Goal: Obtain resource: Download file/media

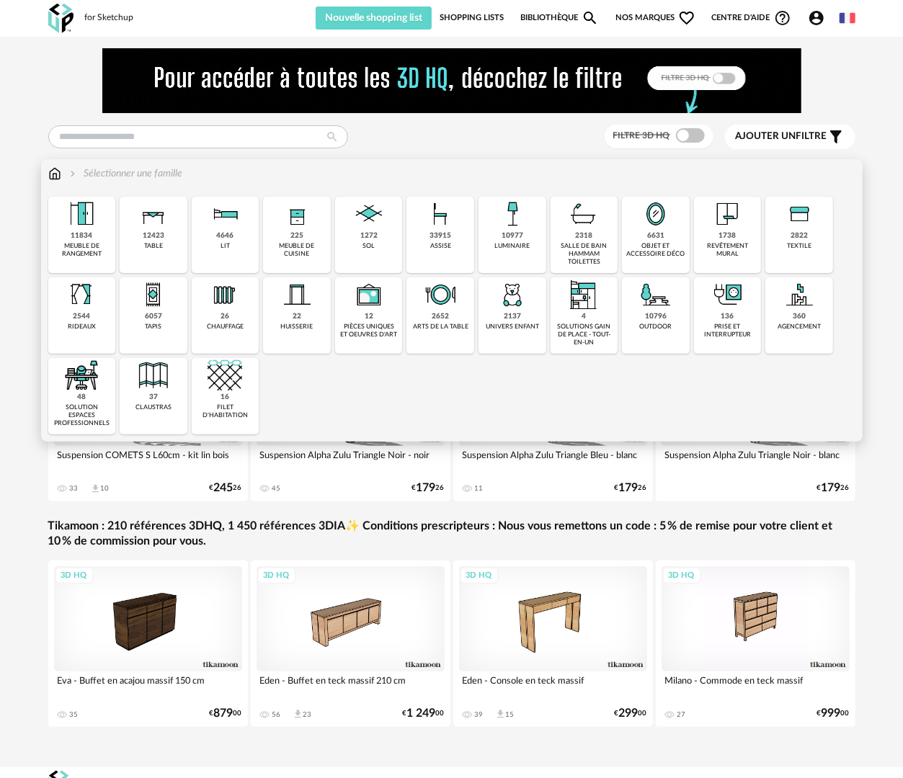
click at [751, 251] on div "revêtement mural" at bounding box center [727, 250] width 59 height 17
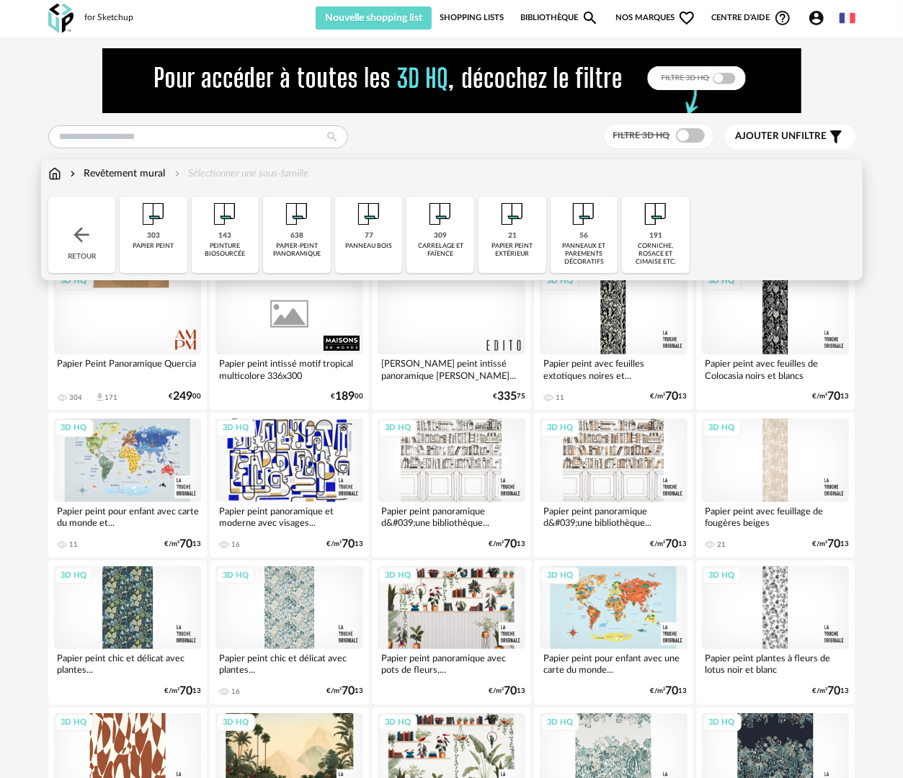
click at [367, 252] on div "77 panneau bois" at bounding box center [369, 235] width 68 height 76
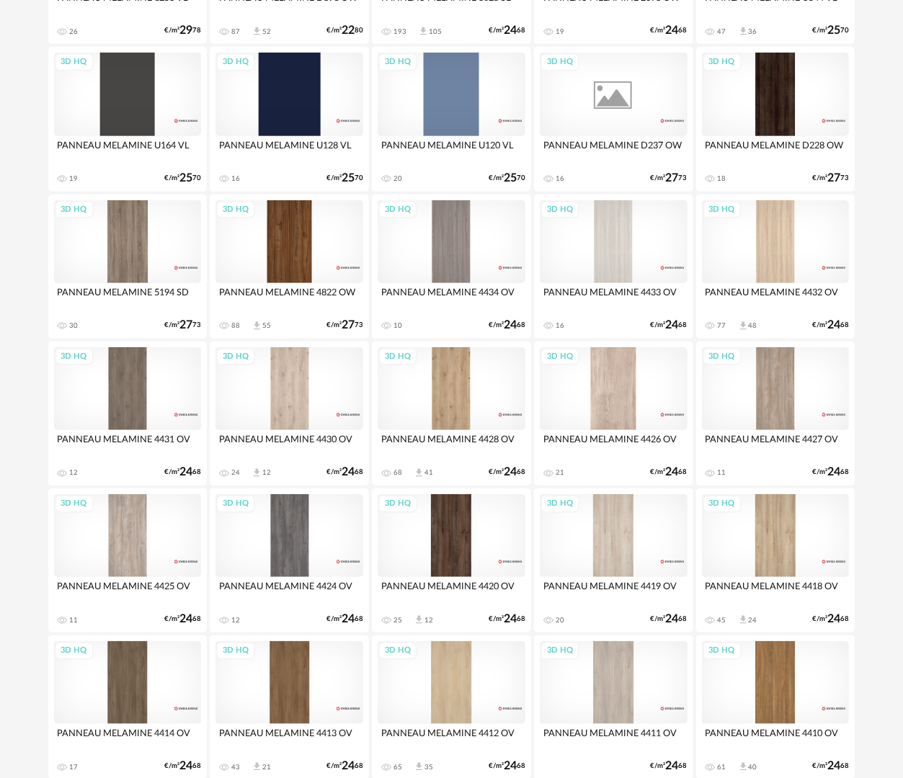
scroll to position [432, 0]
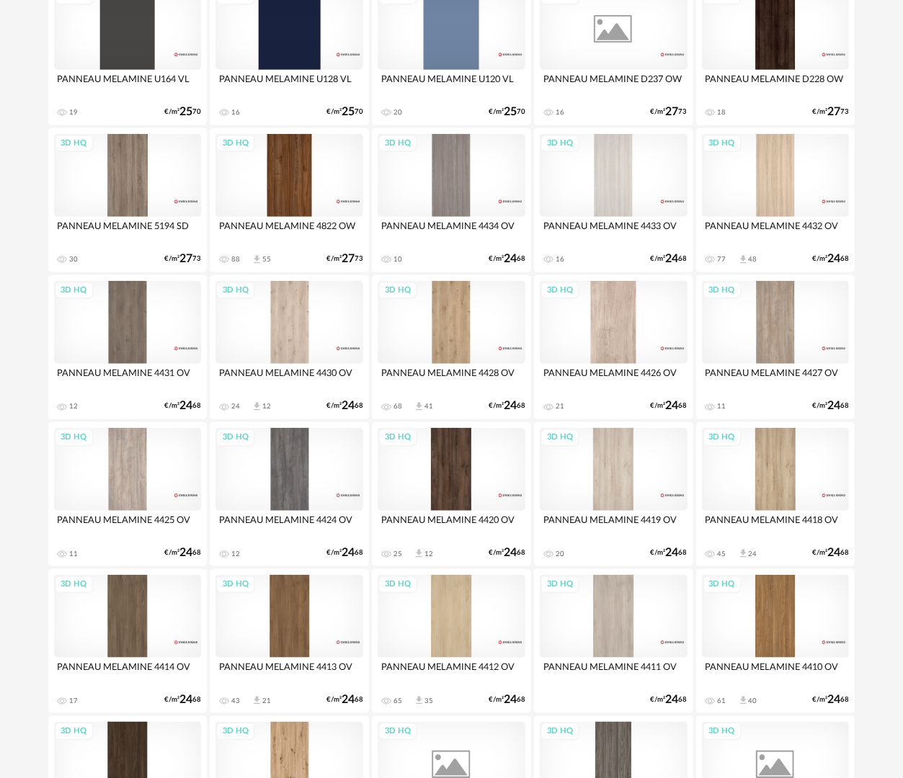
click at [470, 465] on div "3D HQ" at bounding box center [452, 469] width 148 height 83
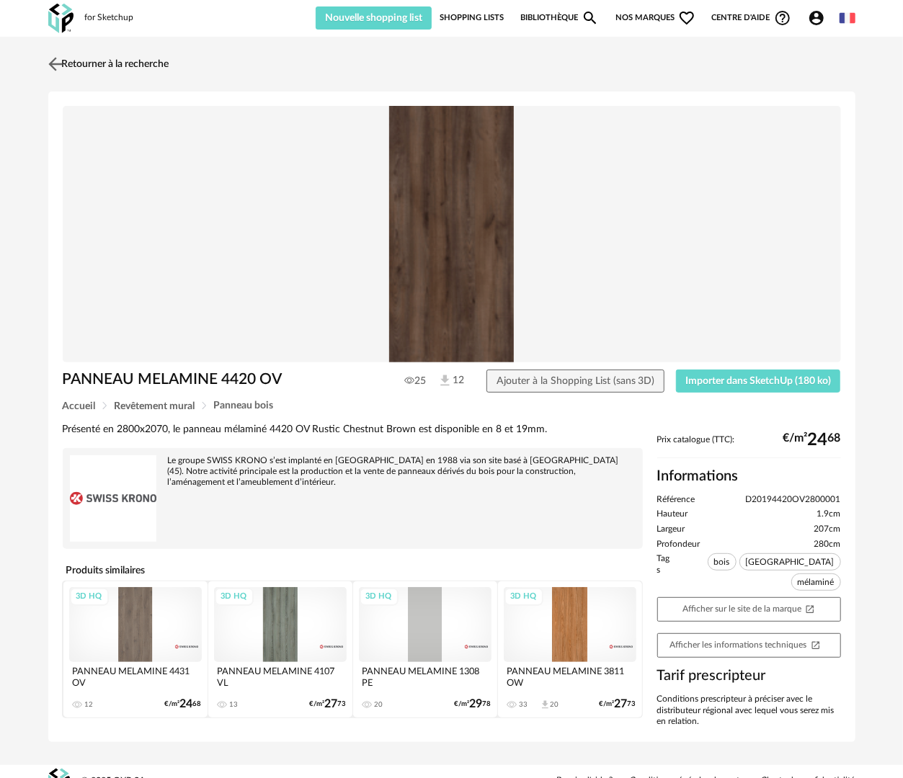
click at [99, 68] on link "Retourner à la recherche" at bounding box center [107, 64] width 125 height 32
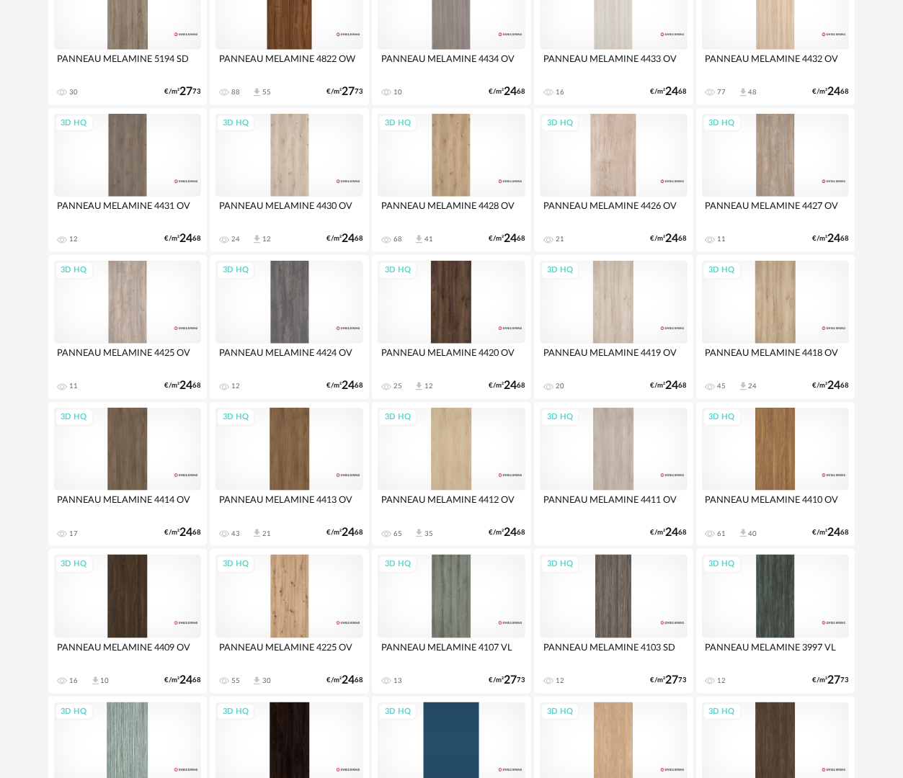
scroll to position [576, 0]
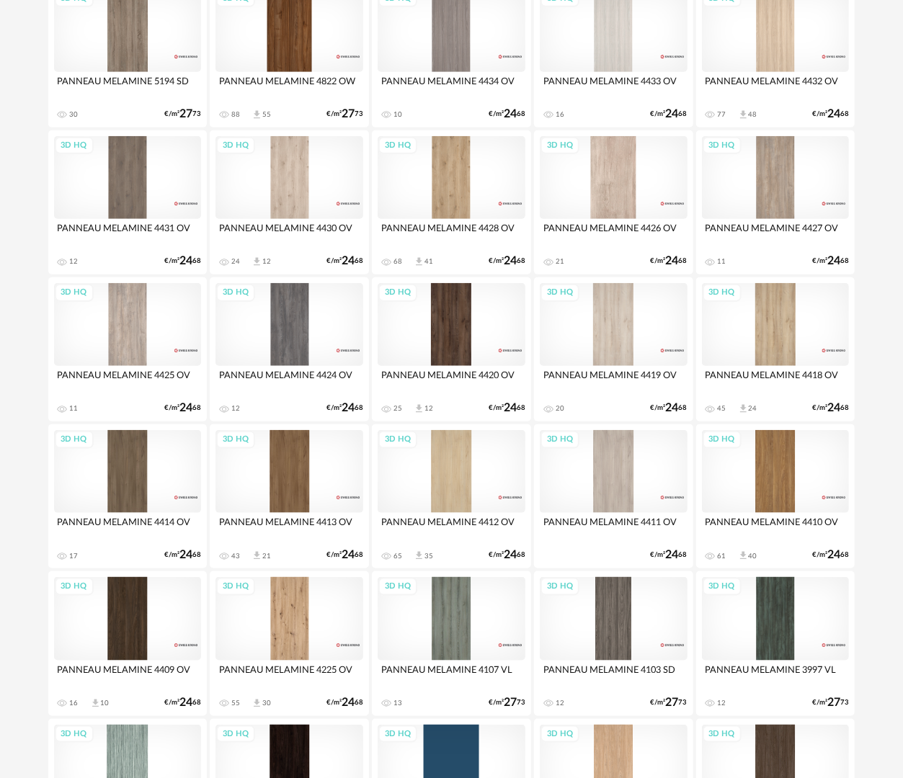
click at [130, 593] on div "3D HQ" at bounding box center [128, 618] width 148 height 83
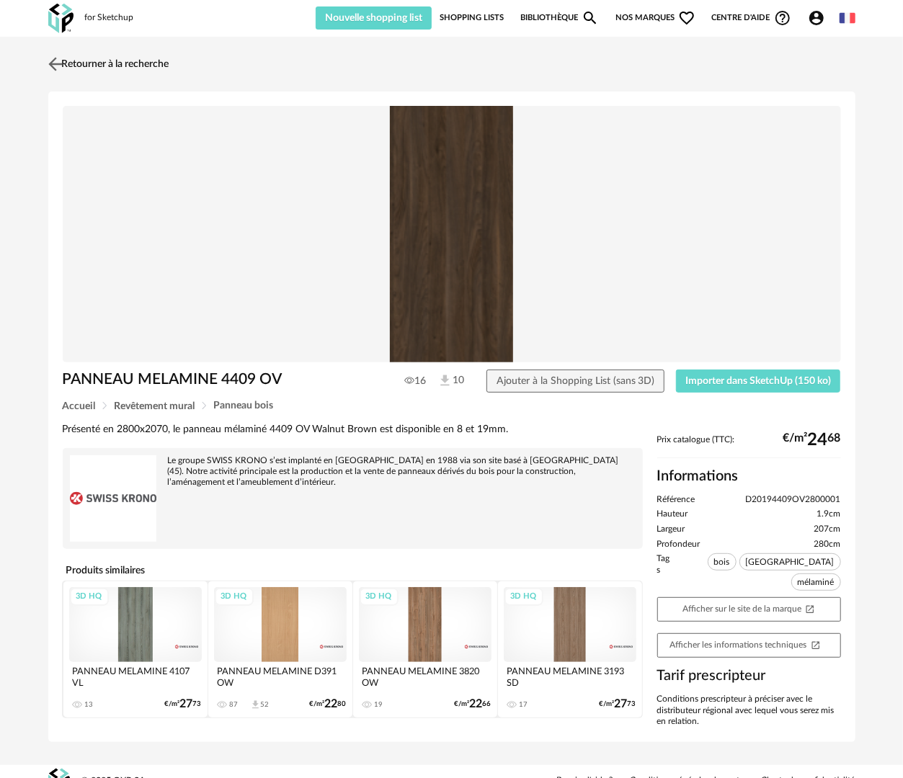
click at [141, 59] on link "Retourner à la recherche" at bounding box center [107, 64] width 125 height 32
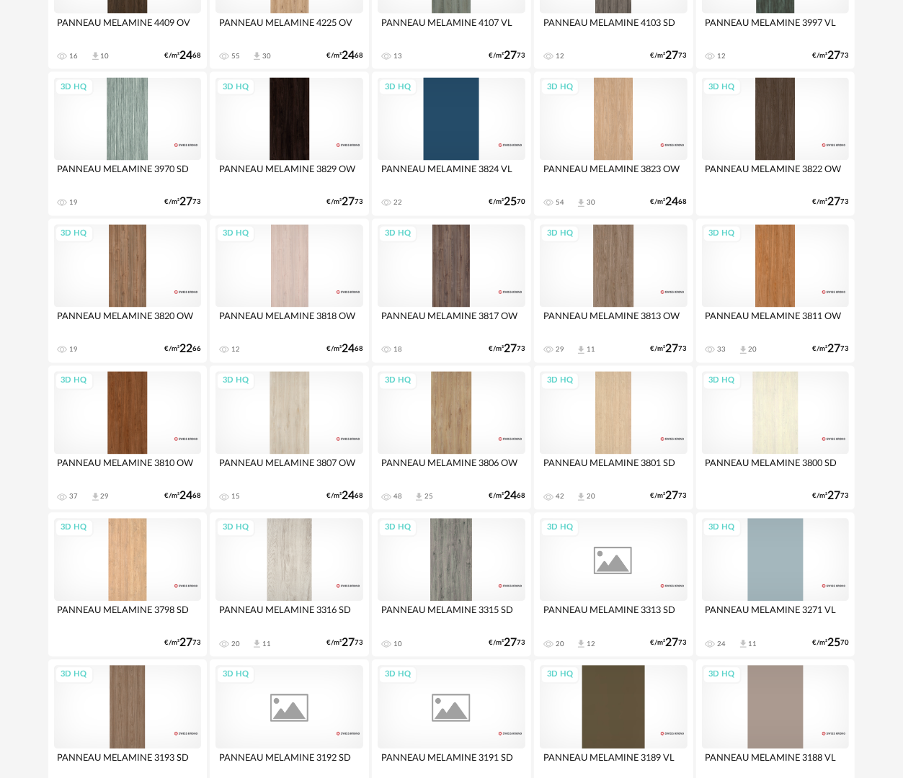
scroll to position [1225, 0]
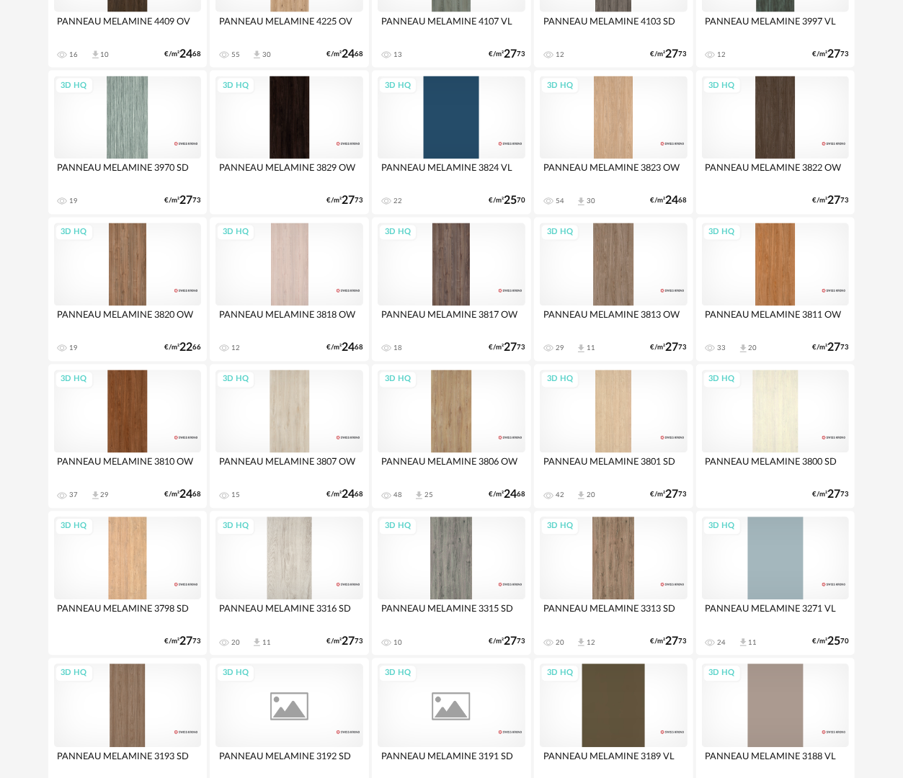
click at [673, 274] on div "3D HQ" at bounding box center [614, 264] width 148 height 83
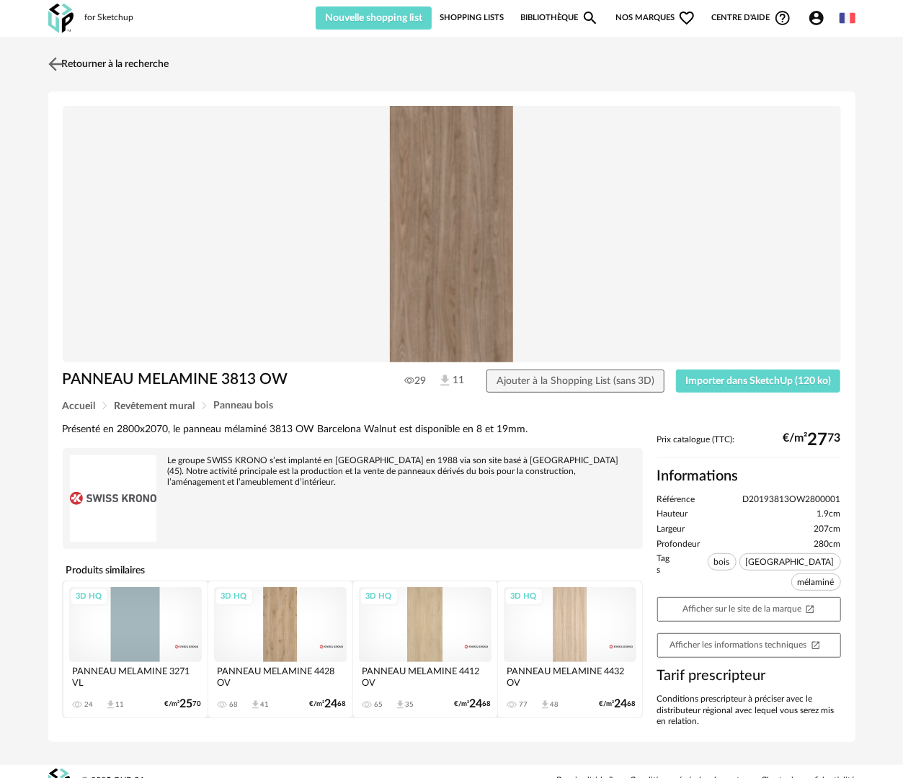
click at [122, 58] on link "Retourner à la recherche" at bounding box center [107, 64] width 125 height 32
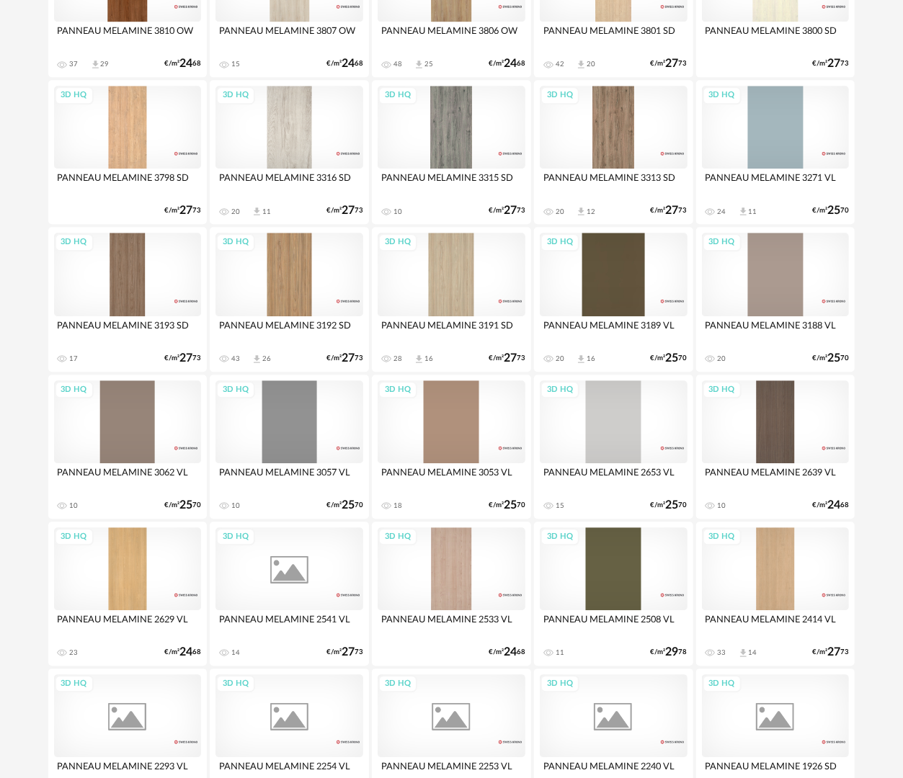
scroll to position [1657, 0]
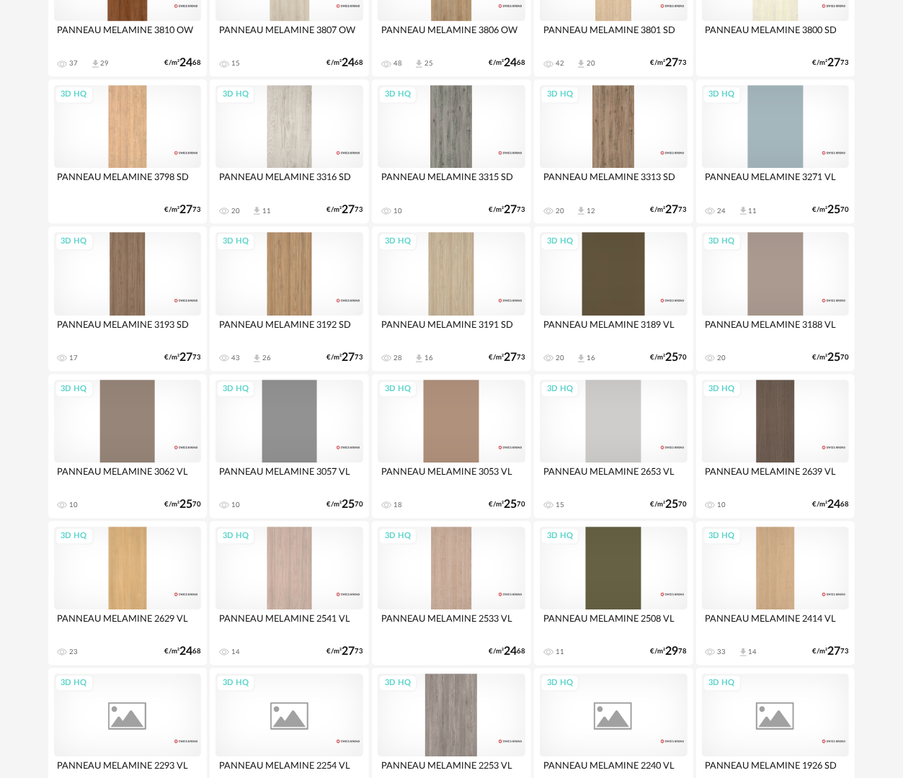
click at [731, 425] on div "3D HQ" at bounding box center [776, 421] width 148 height 83
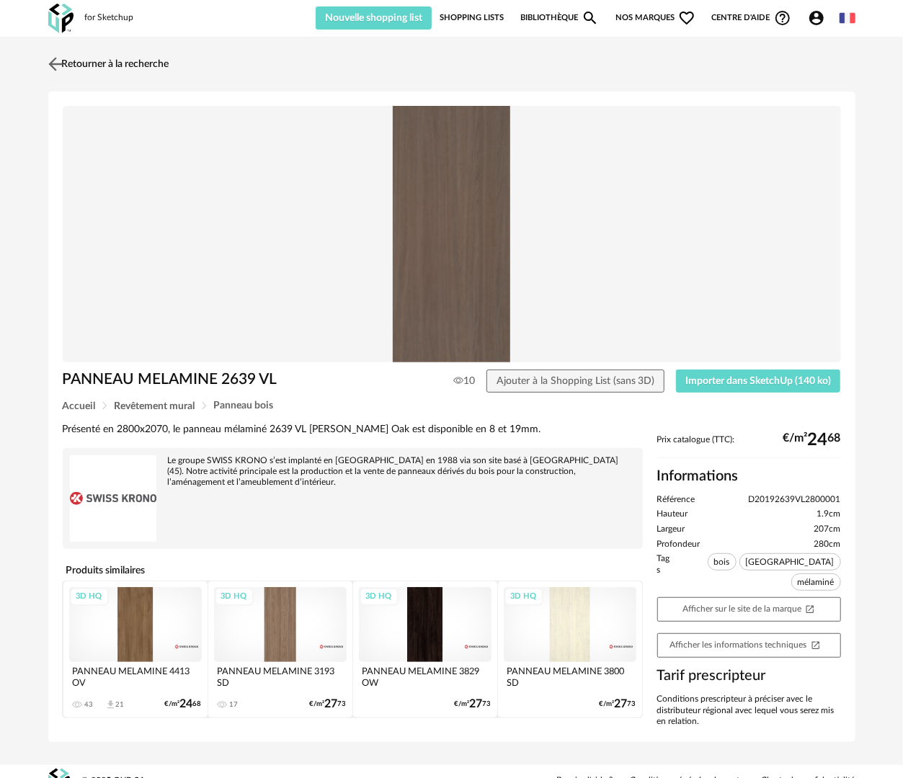
click at [125, 59] on link "Retourner à la recherche" at bounding box center [107, 64] width 125 height 32
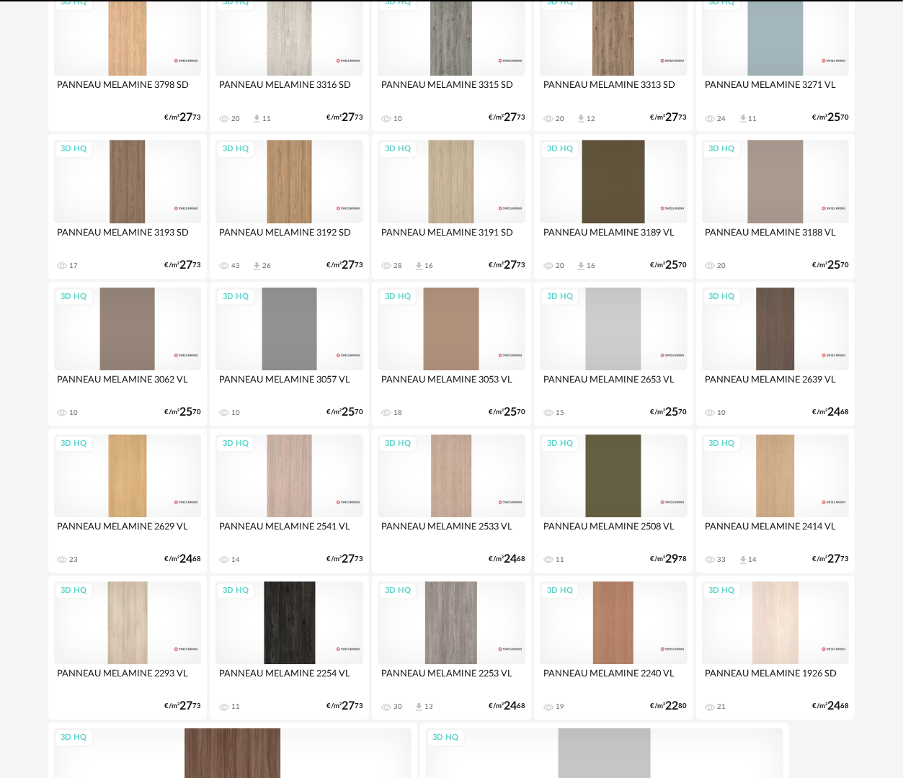
scroll to position [2014, 0]
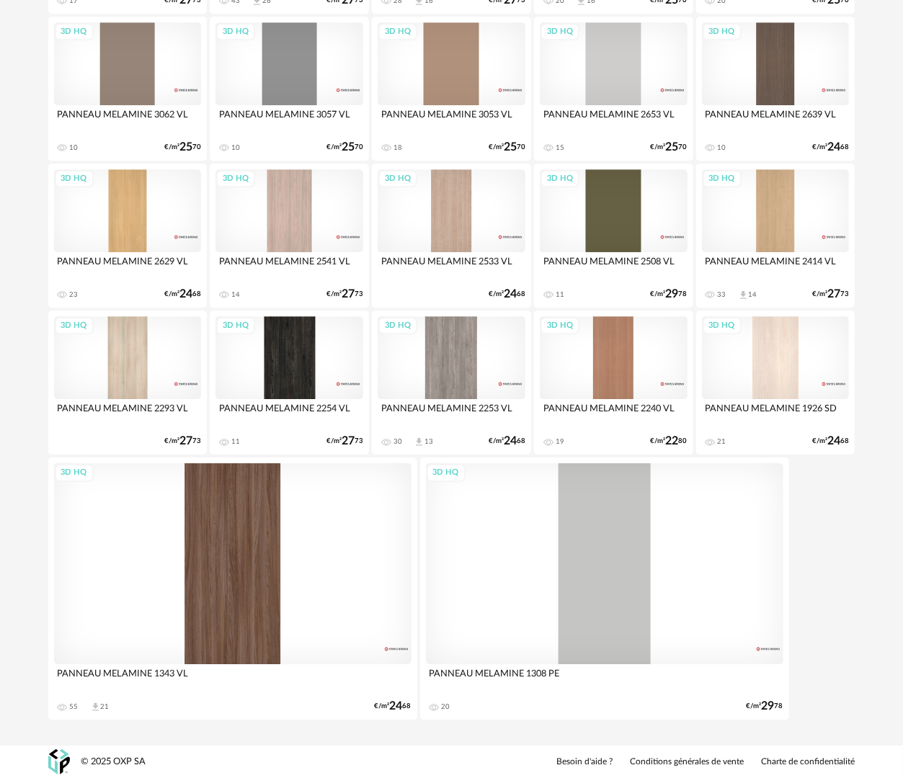
click at [213, 573] on div "3D HQ" at bounding box center [232, 563] width 357 height 201
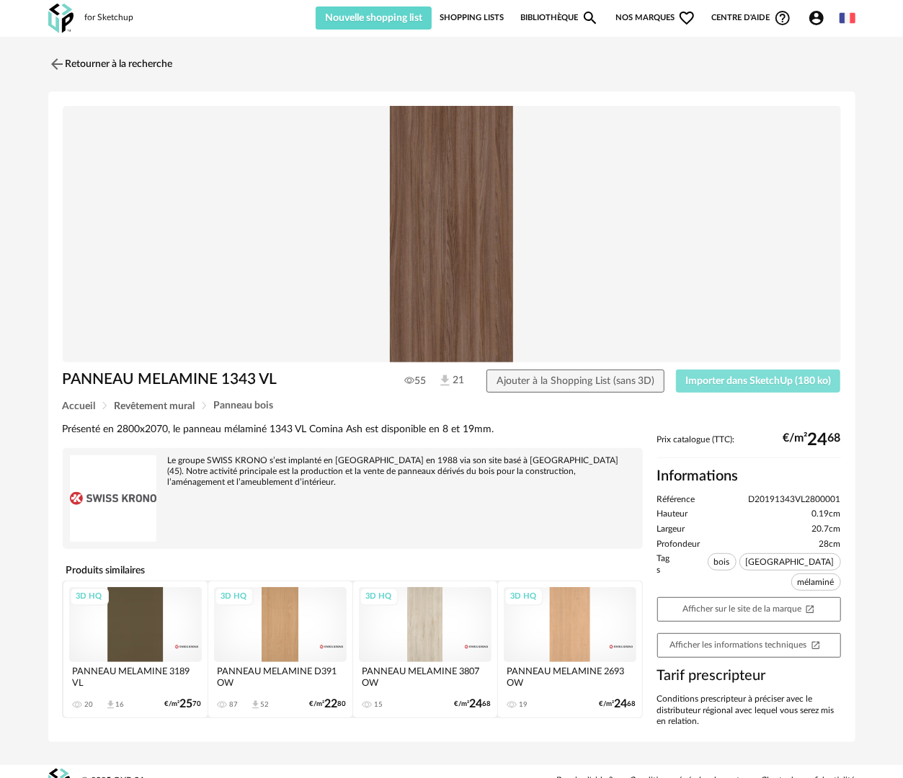
click at [757, 378] on span "Importer dans SketchUp (180 ko)" at bounding box center [758, 381] width 146 height 10
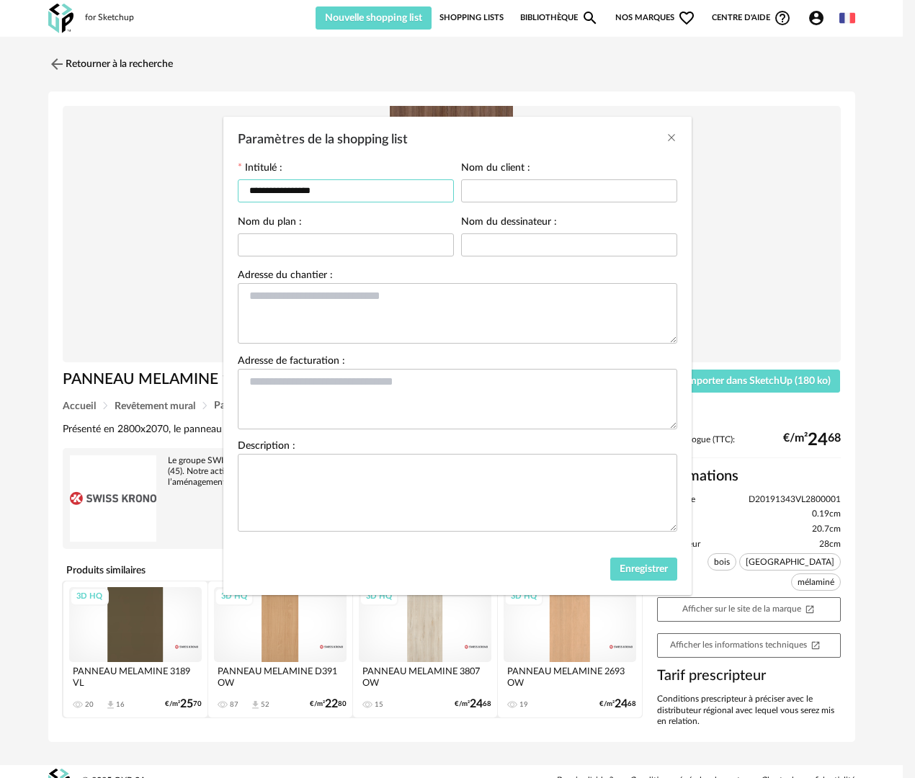
click at [378, 187] on input "**********" at bounding box center [346, 190] width 216 height 23
type input "*******"
click at [624, 567] on span "Enregistrer" at bounding box center [644, 569] width 48 height 10
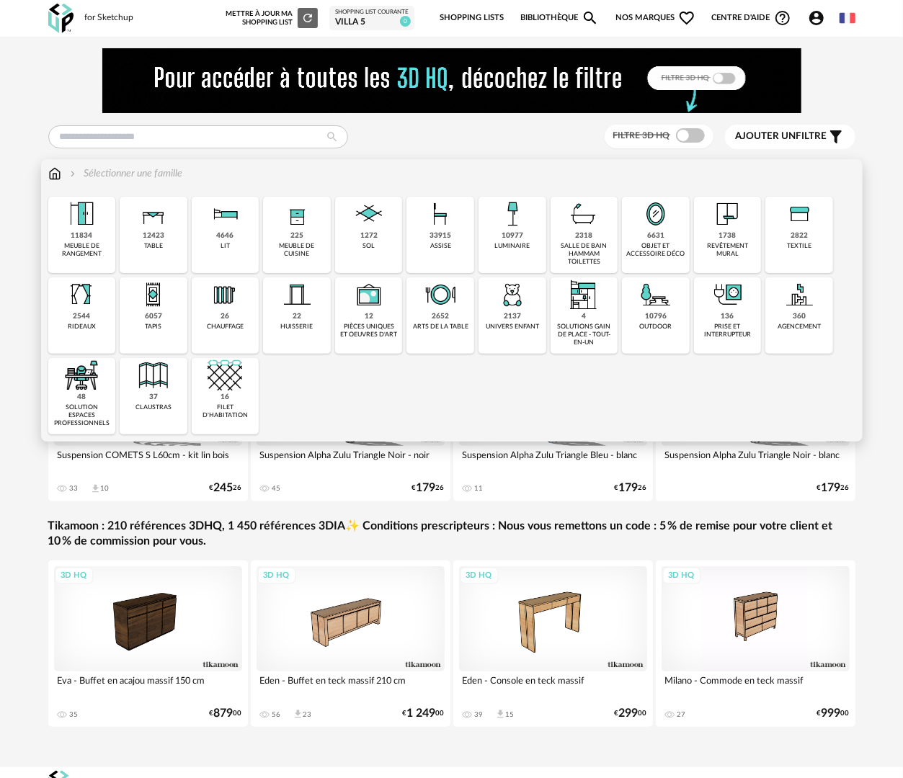
click at [746, 246] on div "revêtement mural" at bounding box center [727, 250] width 59 height 17
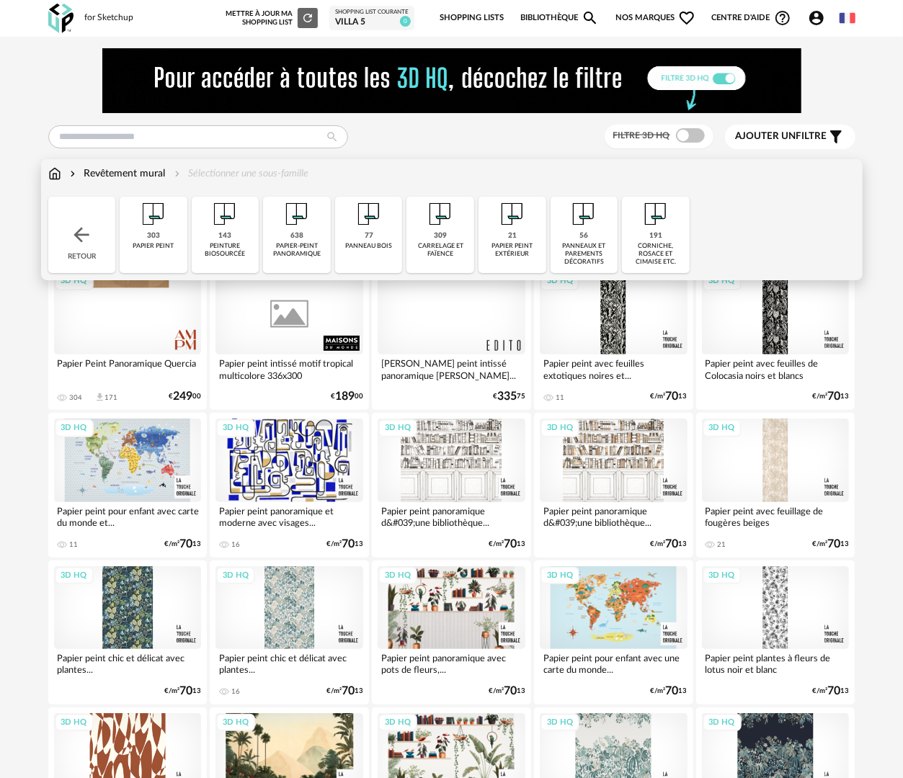
click at [350, 241] on div "77 panneau bois" at bounding box center [369, 235] width 68 height 76
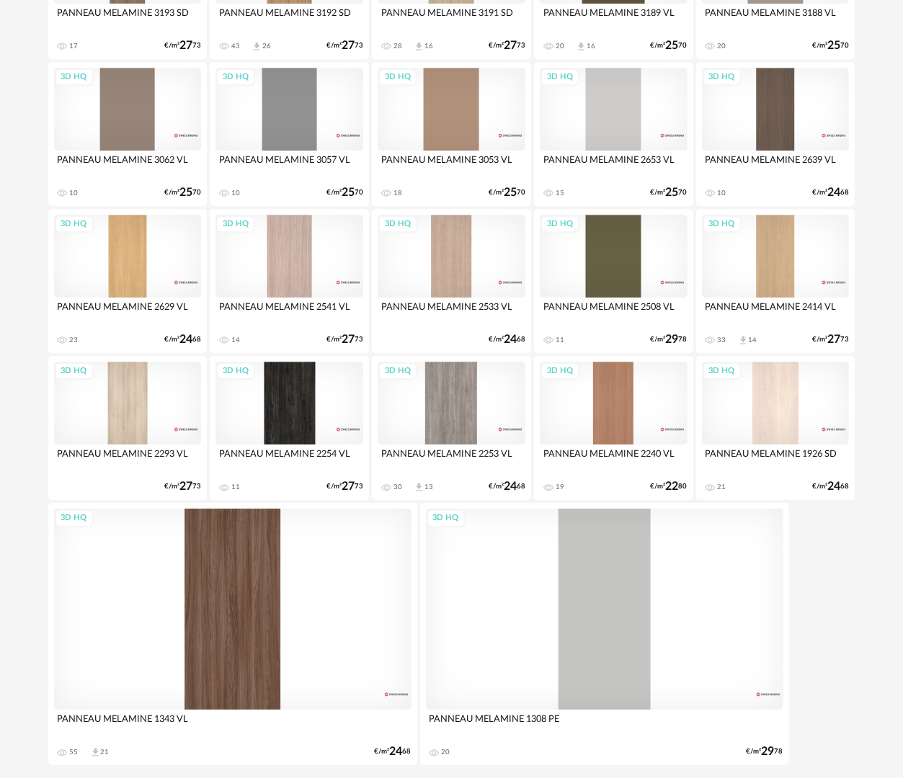
scroll to position [2014, 0]
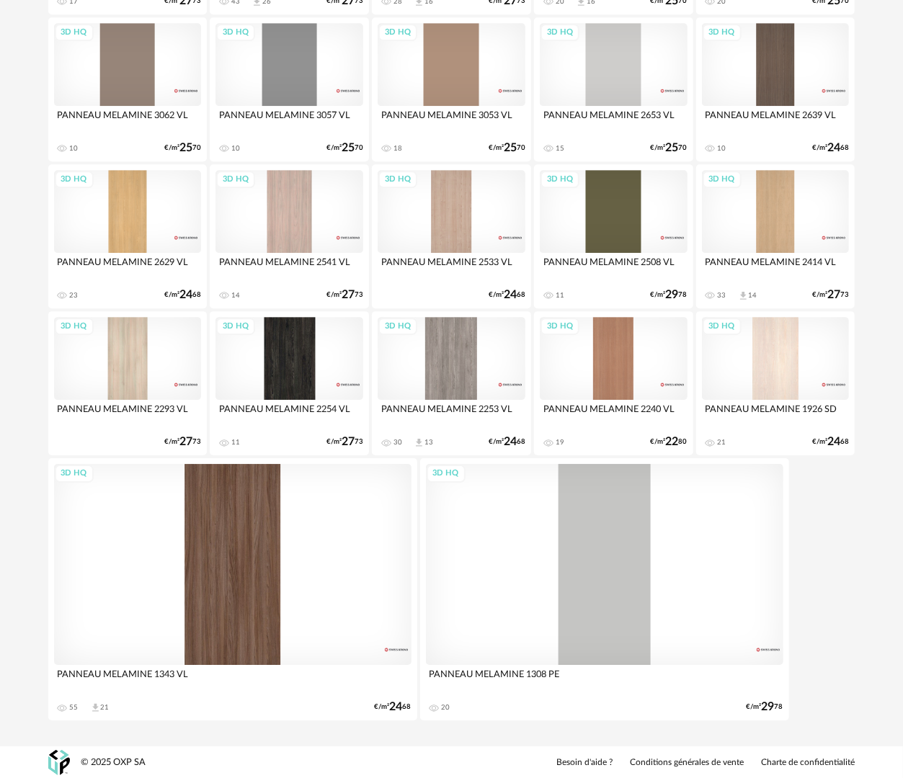
click at [285, 532] on div "3D HQ" at bounding box center [232, 564] width 357 height 201
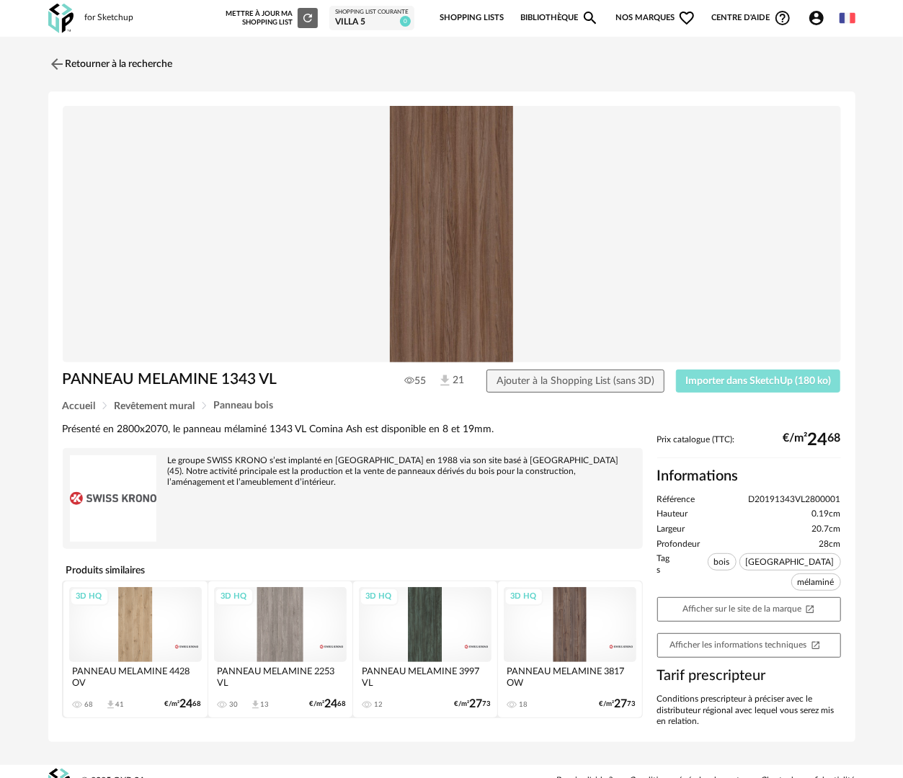
click at [723, 383] on span "Importer dans SketchUp (180 ko)" at bounding box center [758, 381] width 146 height 10
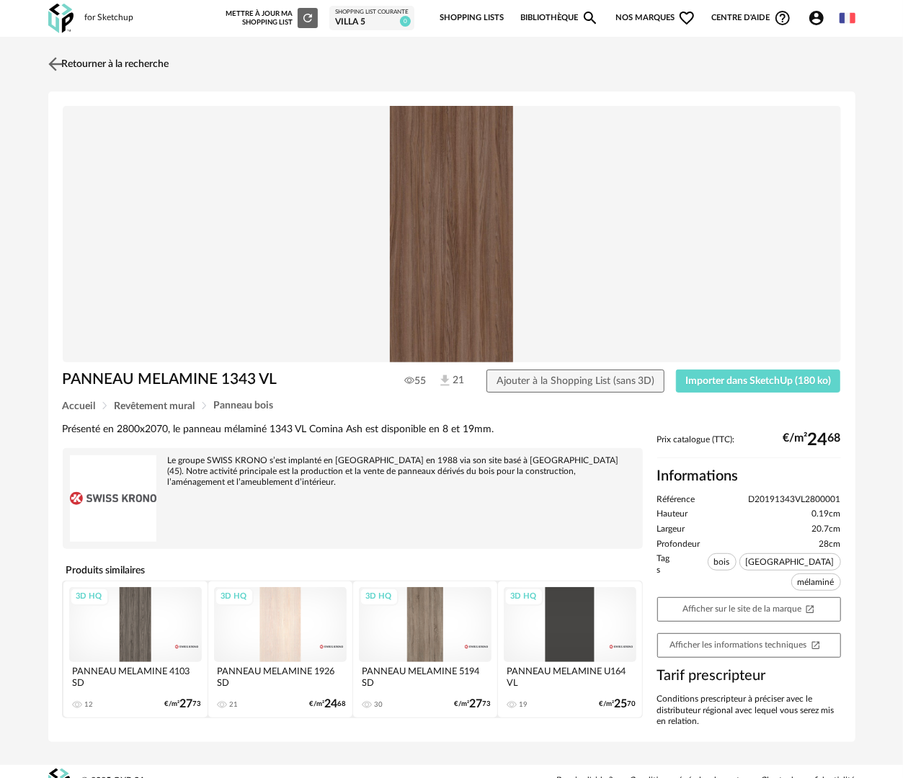
click at [141, 68] on link "Retourner à la recherche" at bounding box center [107, 64] width 125 height 32
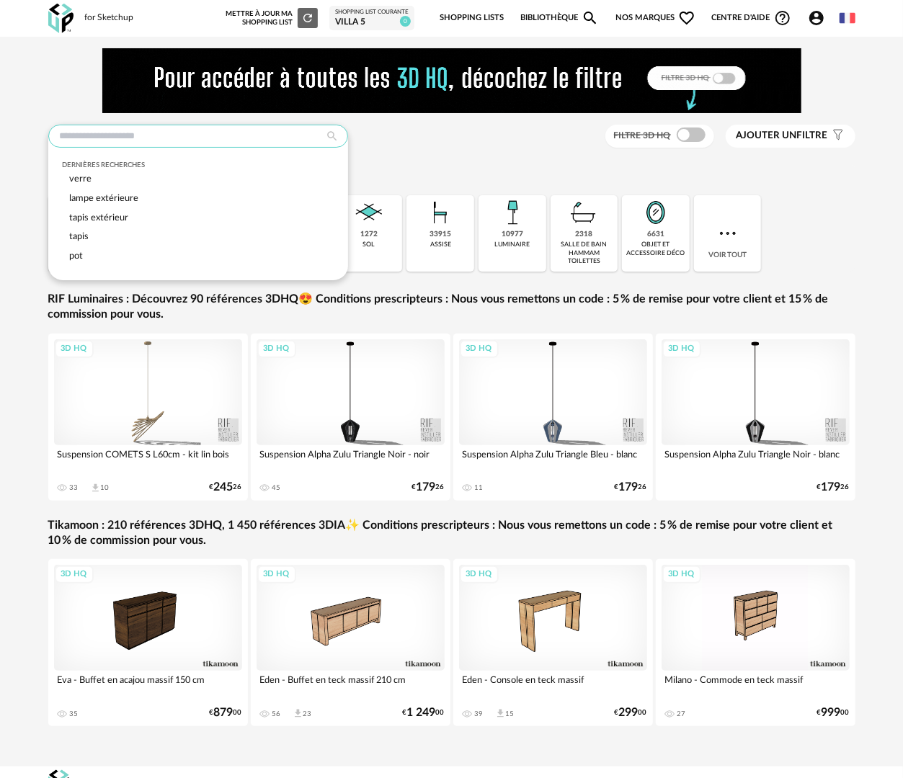
click at [293, 129] on input "text" at bounding box center [198, 136] width 300 height 23
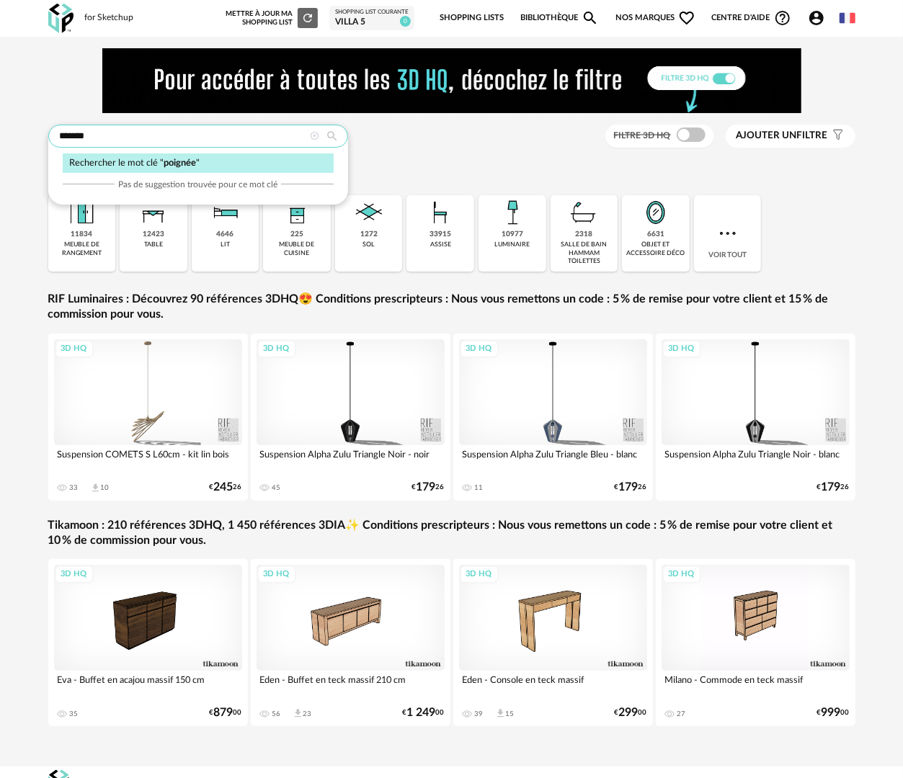
type input "*******"
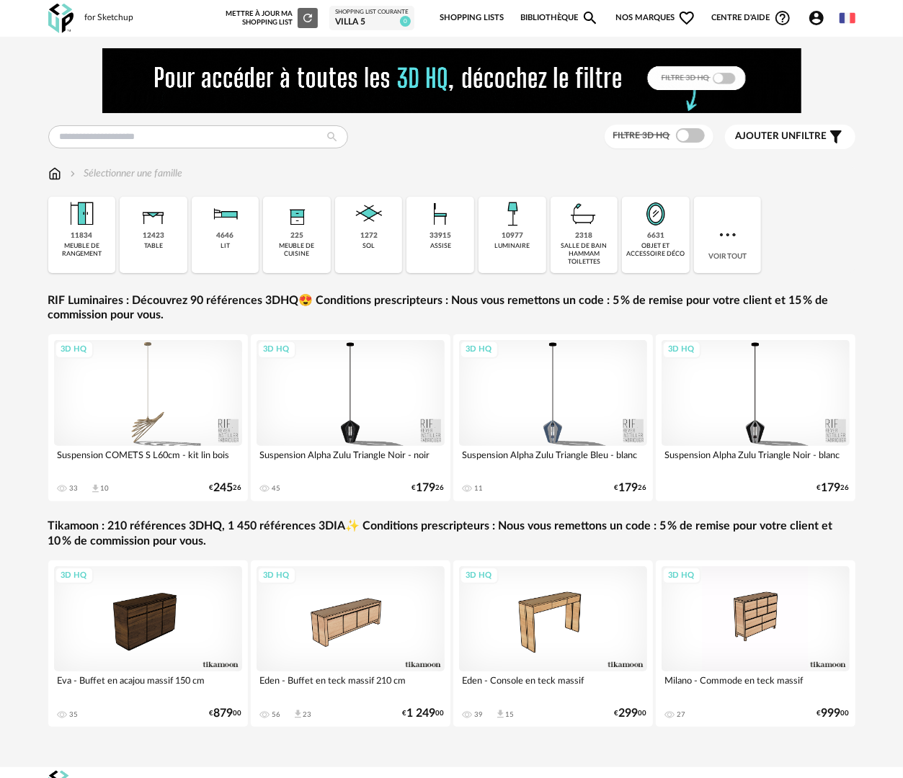
click at [375, 220] on img at bounding box center [369, 214] width 35 height 35
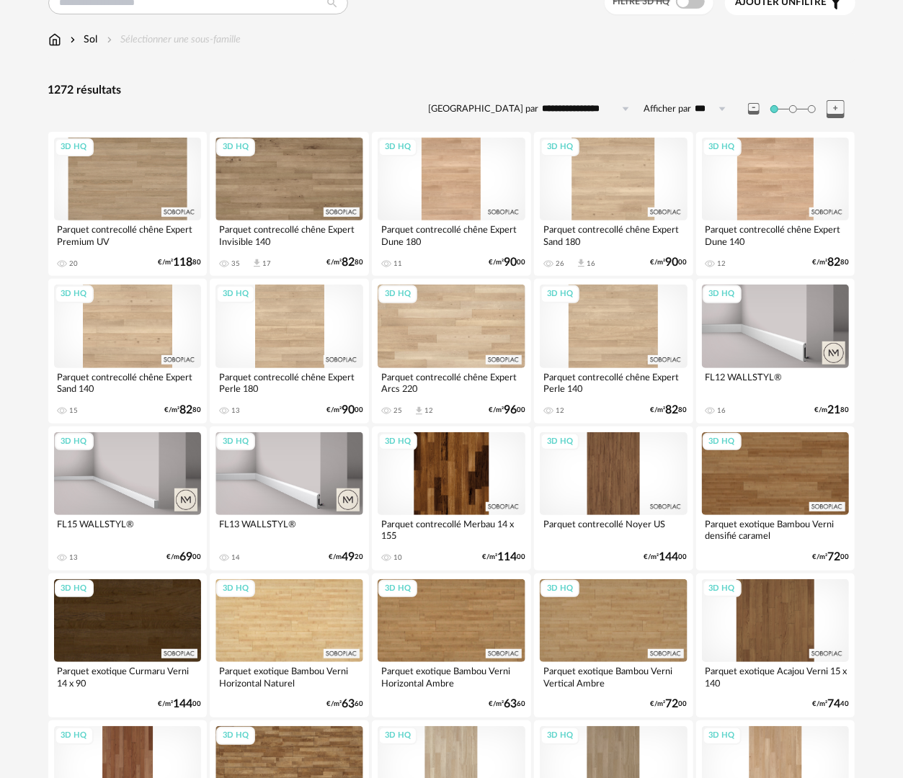
scroll to position [144, 0]
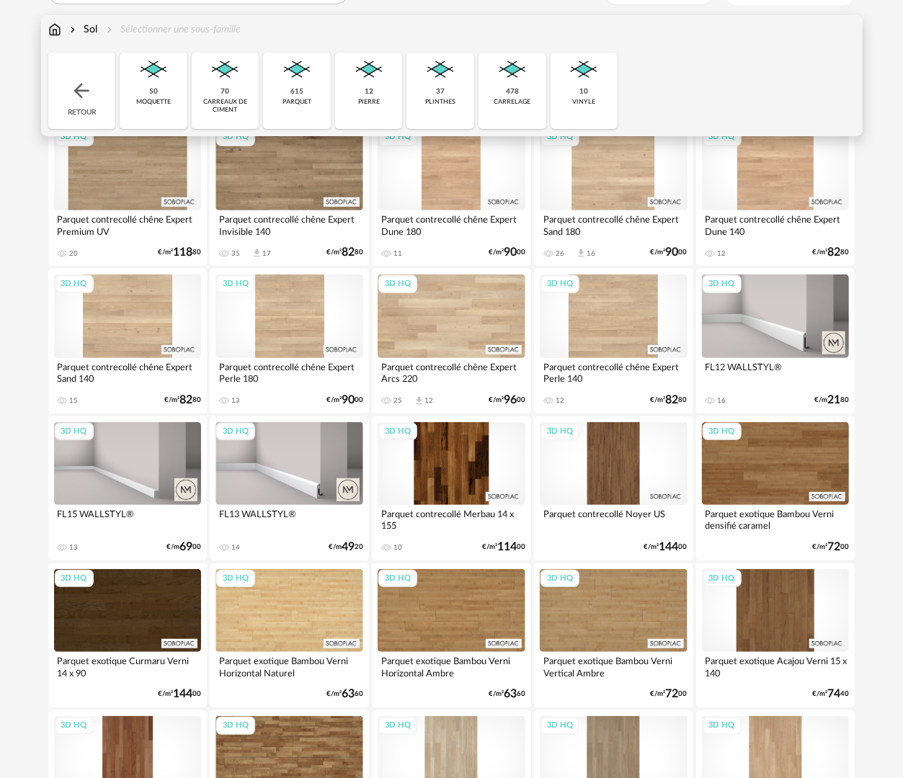
click at [372, 107] on div "12 pierre" at bounding box center [369, 91] width 68 height 76
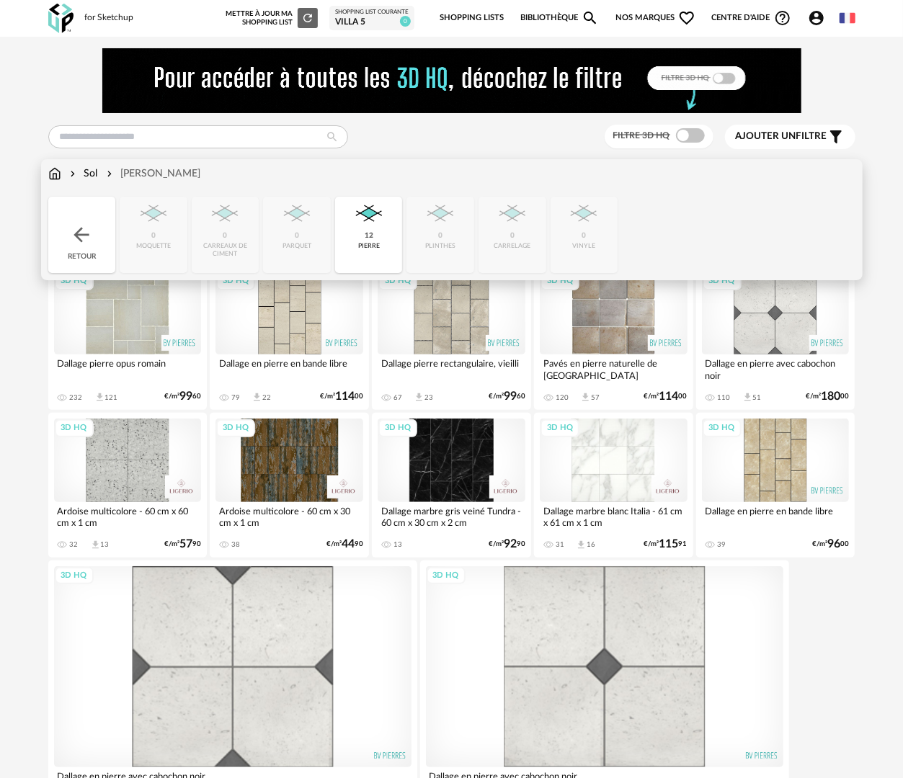
click at [104, 237] on div "Retour" at bounding box center [82, 235] width 68 height 76
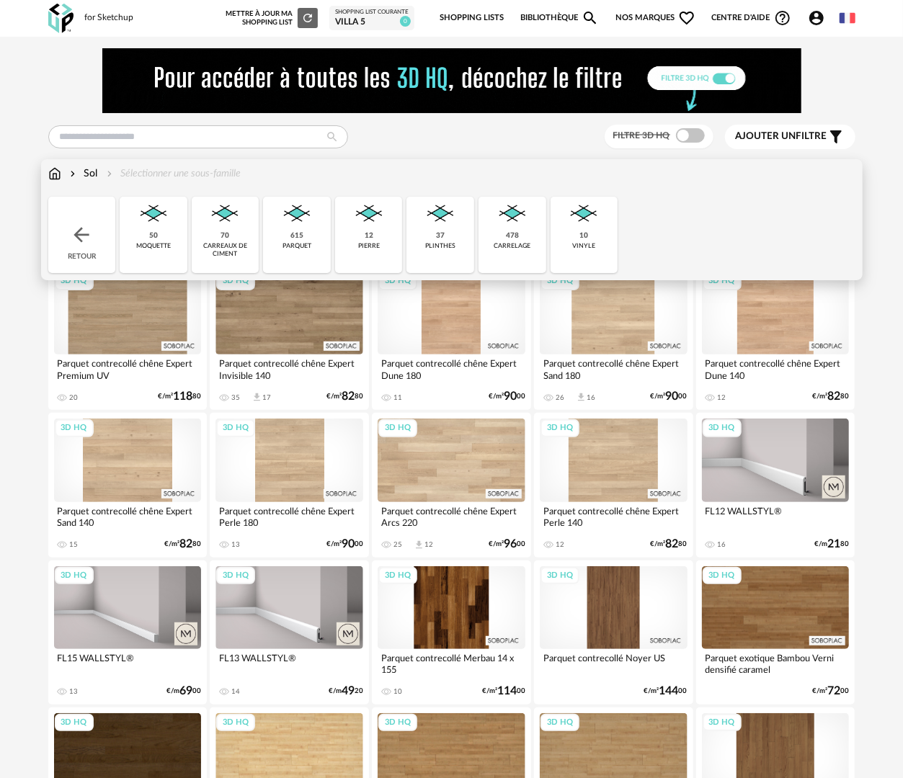
click at [509, 242] on div "carrelage" at bounding box center [512, 246] width 37 height 8
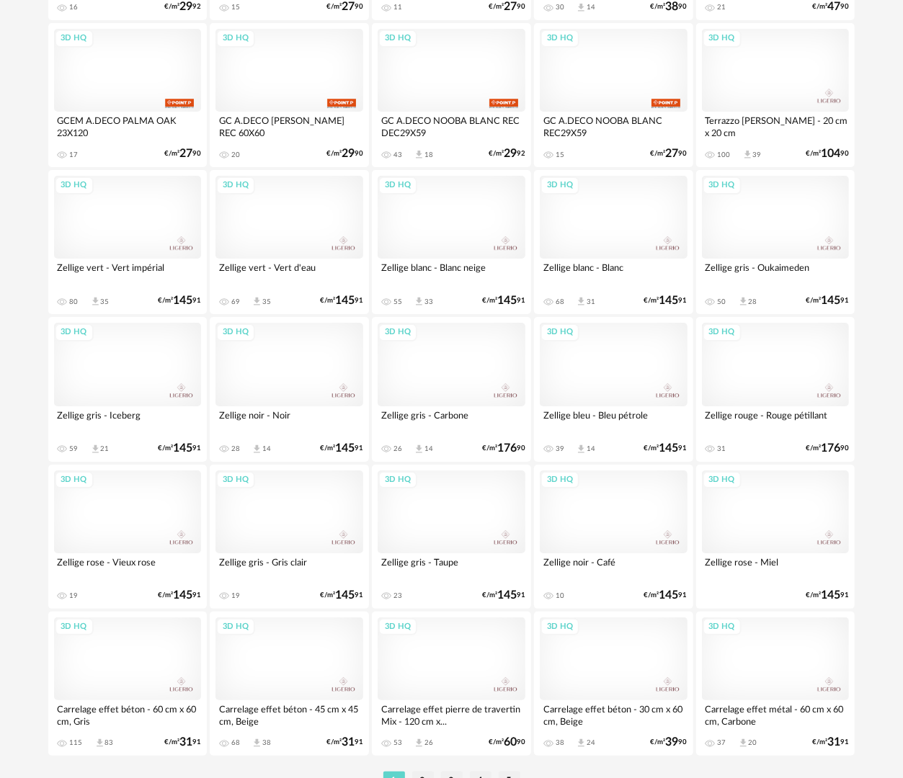
scroll to position [2520, 0]
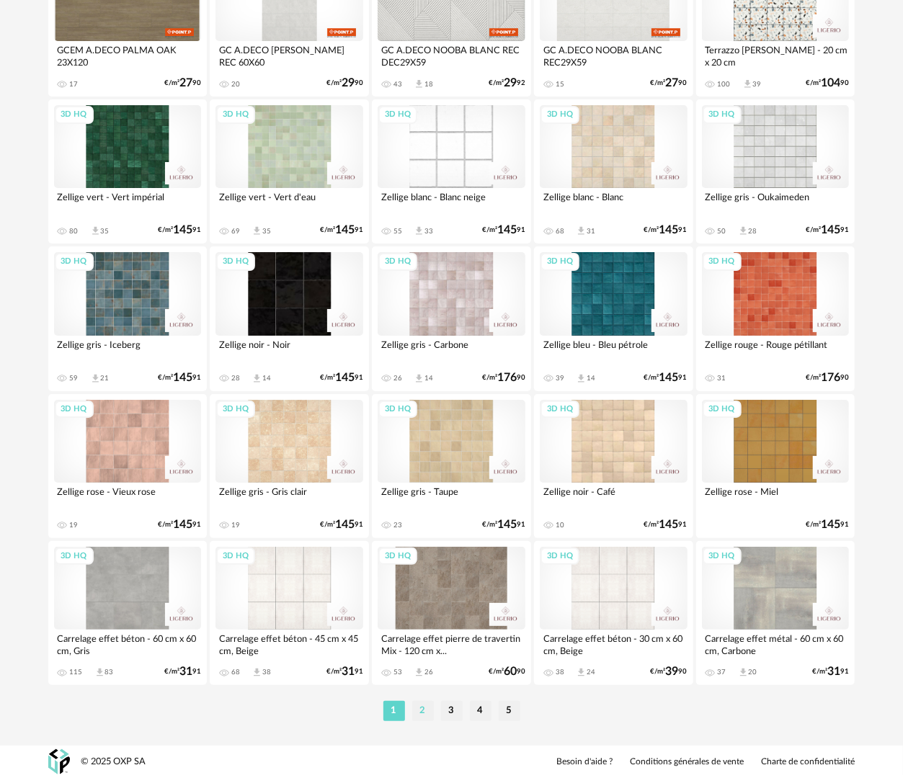
click at [421, 713] on li "2" at bounding box center [423, 711] width 22 height 20
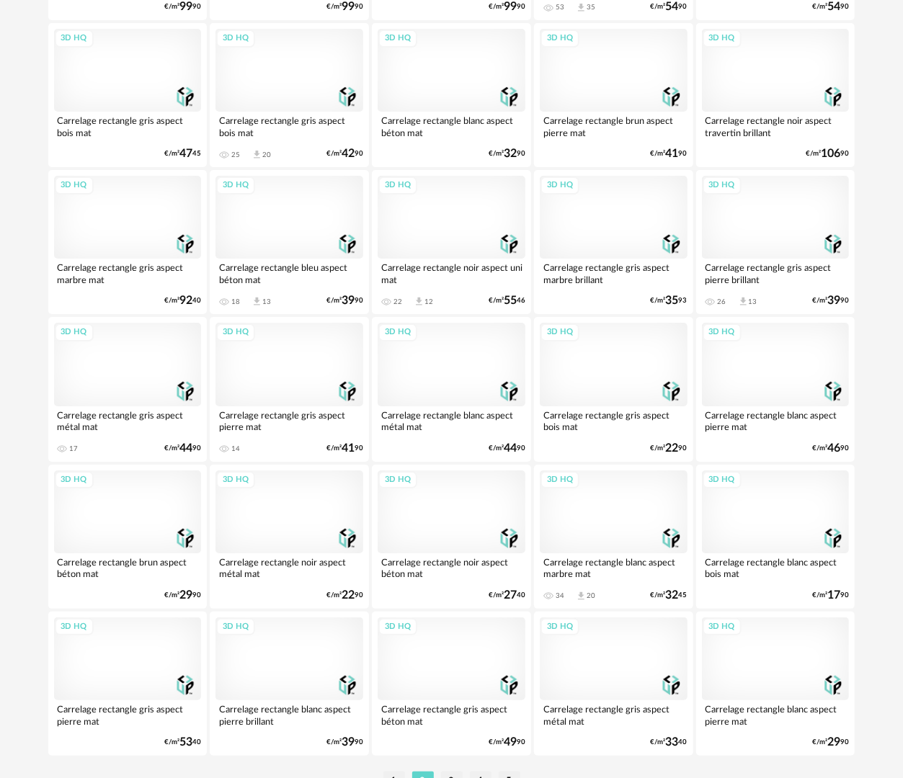
scroll to position [2520, 0]
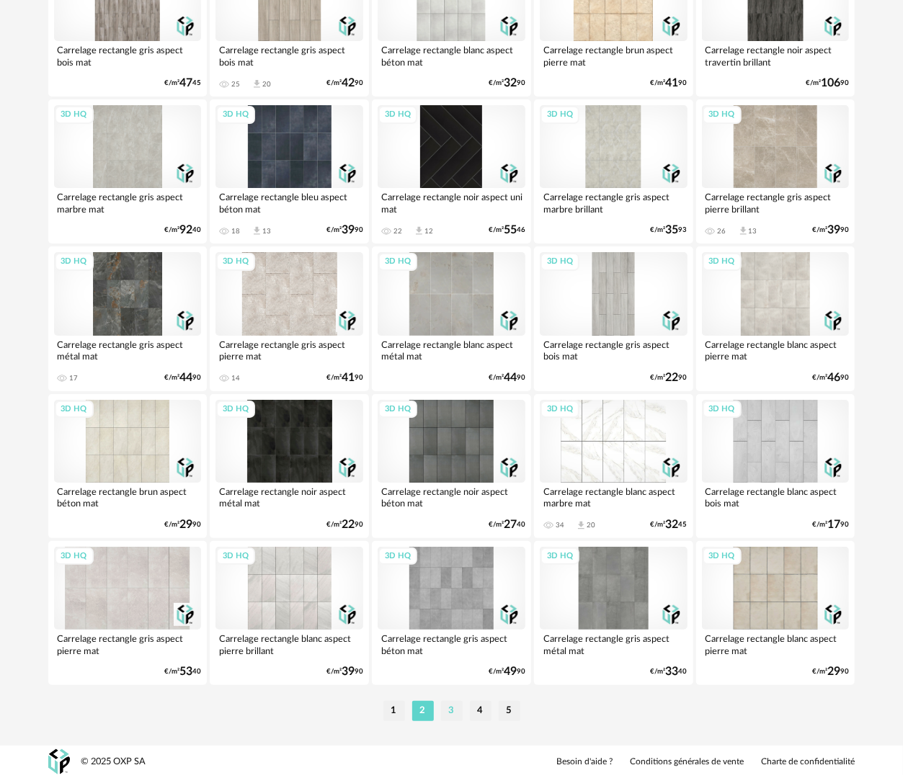
click at [455, 708] on li "3" at bounding box center [452, 711] width 22 height 20
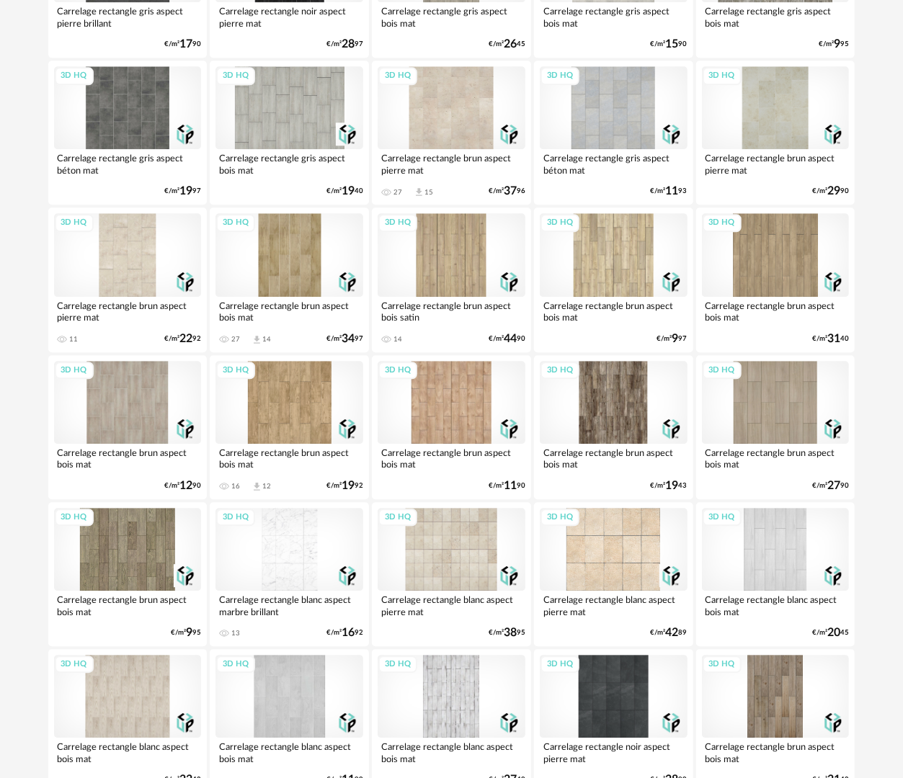
scroll to position [1513, 0]
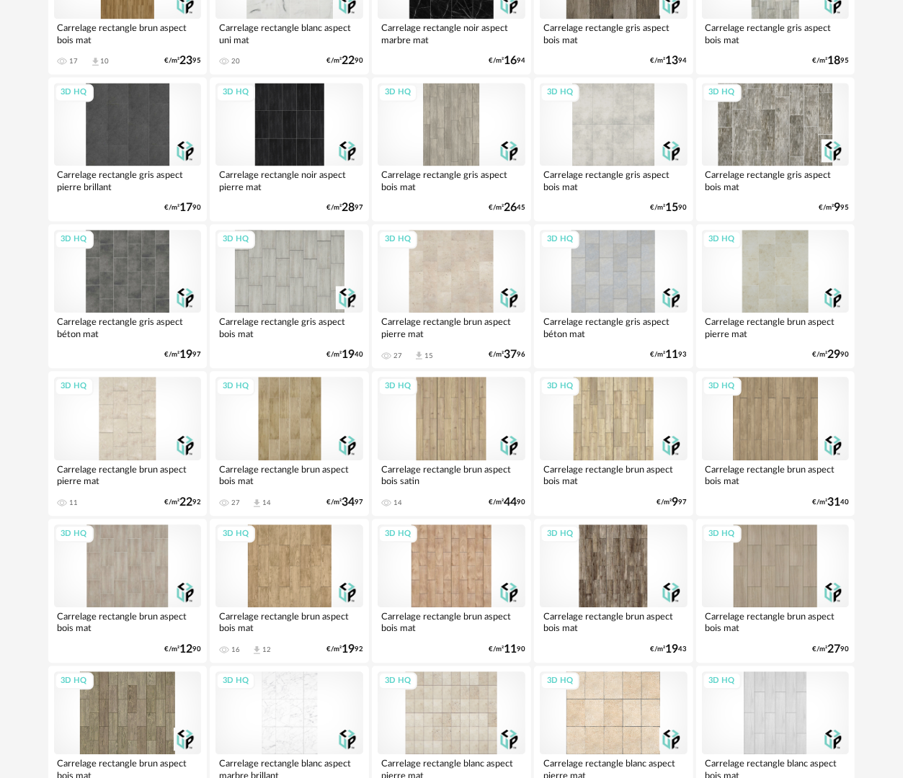
click at [138, 412] on div "3D HQ" at bounding box center [128, 418] width 148 height 83
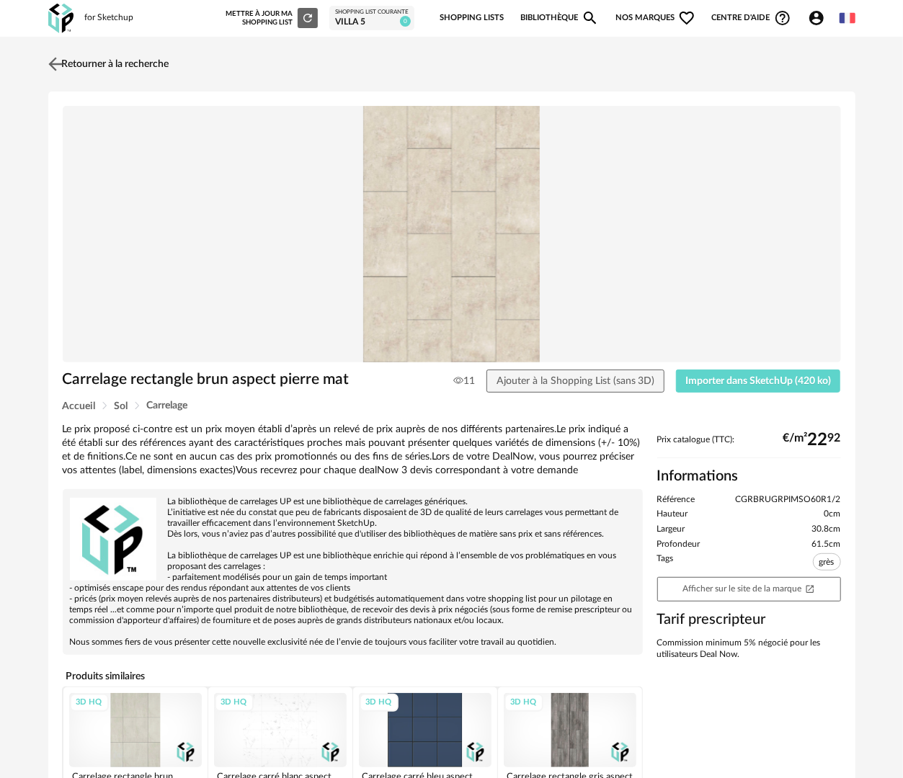
click at [68, 56] on link "Retourner à la recherche" at bounding box center [107, 64] width 125 height 32
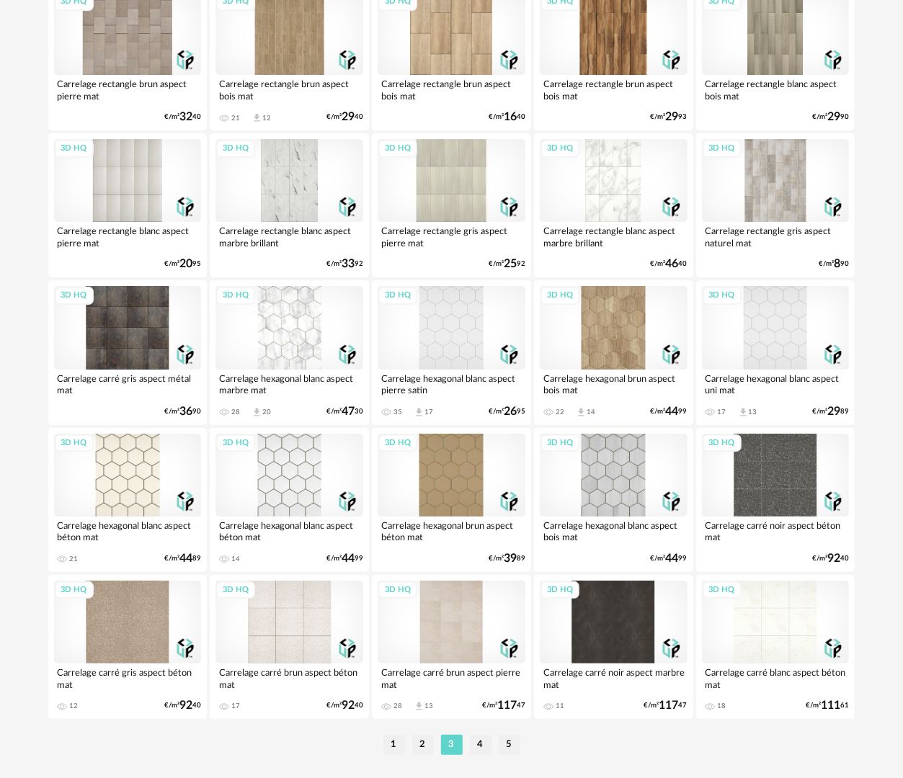
scroll to position [2519, 0]
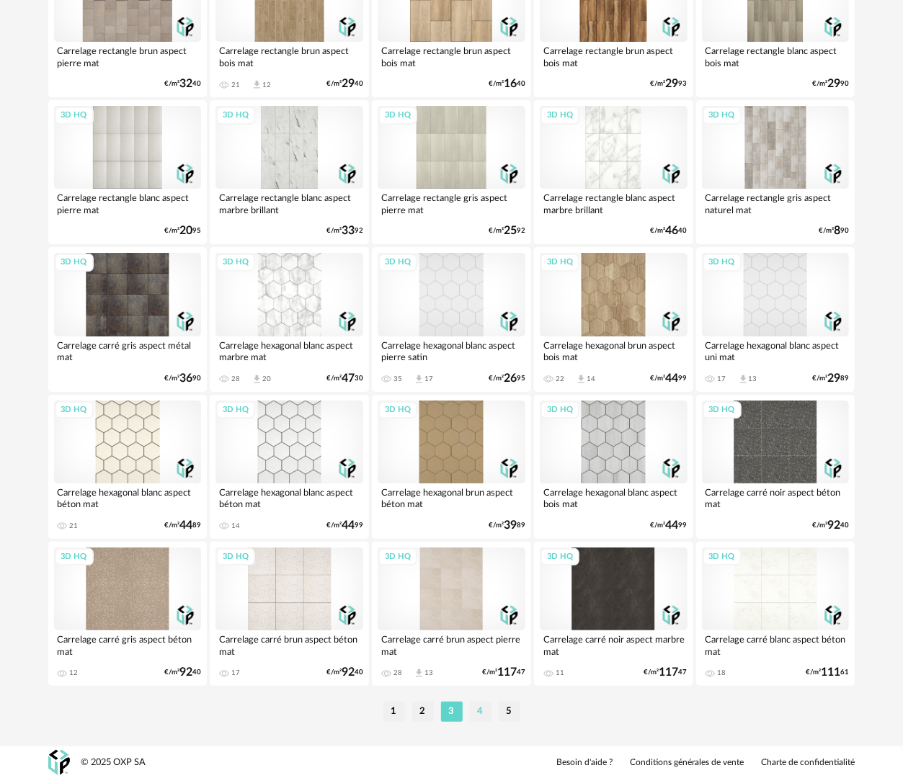
click at [477, 708] on li "4" at bounding box center [481, 712] width 22 height 20
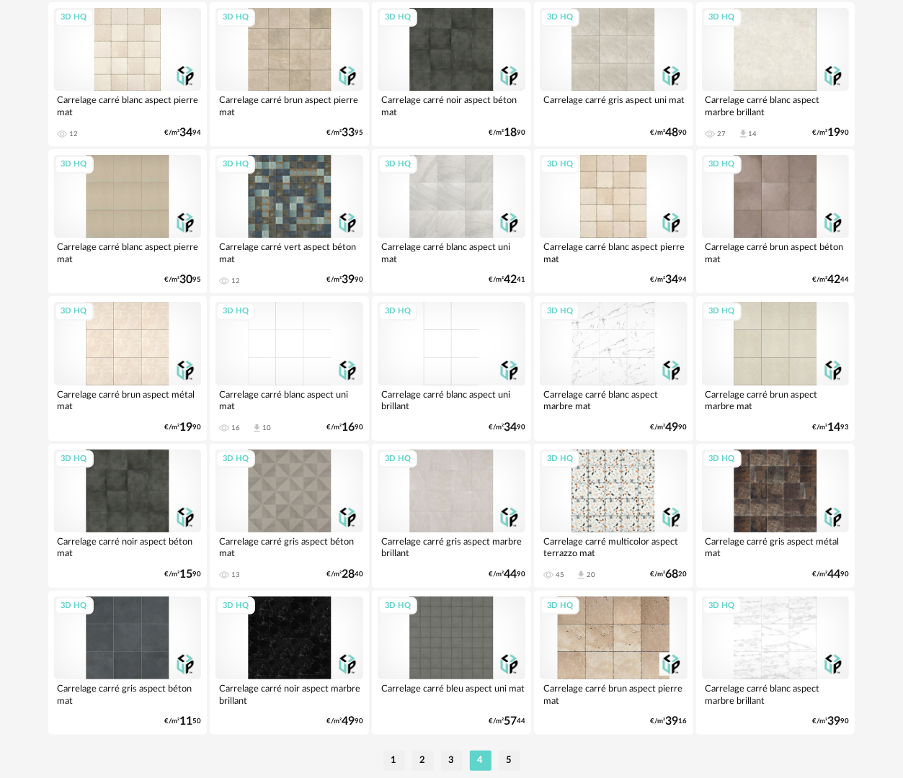
scroll to position [2447, 0]
